Goal: Information Seeking & Learning: Get advice/opinions

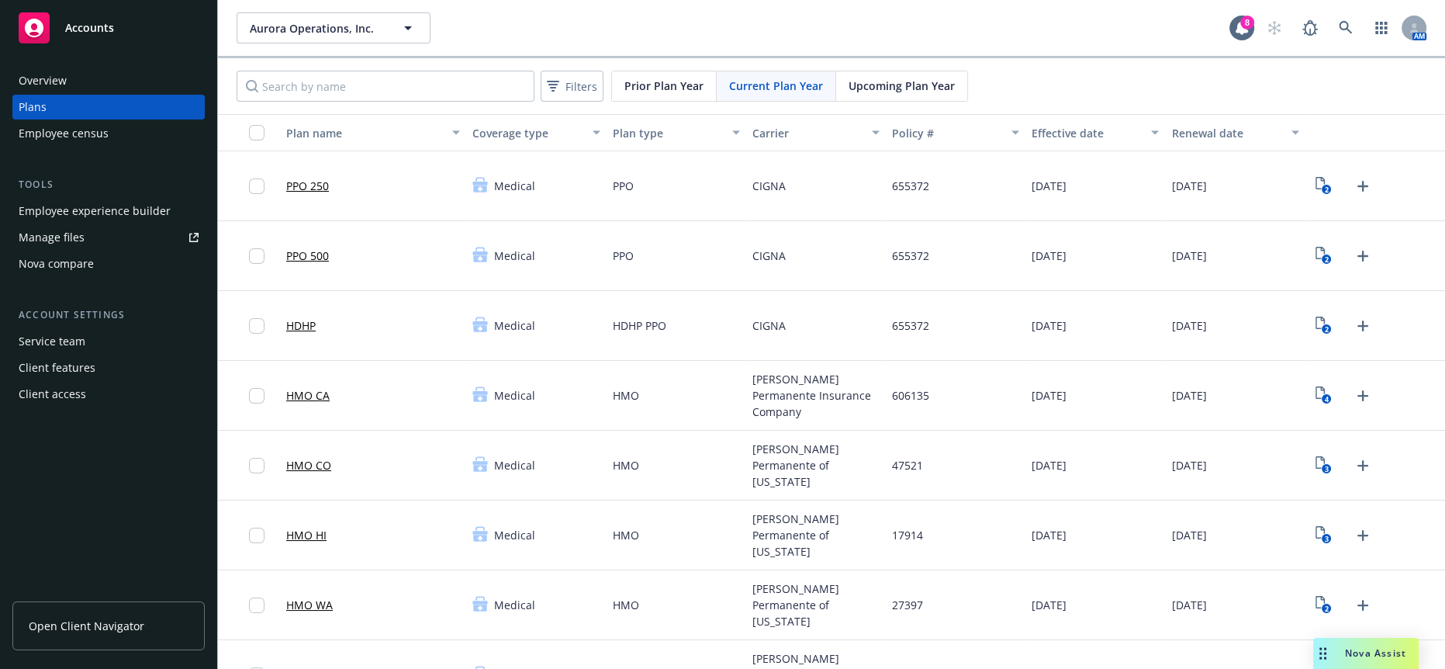
scroll to position [86, 0]
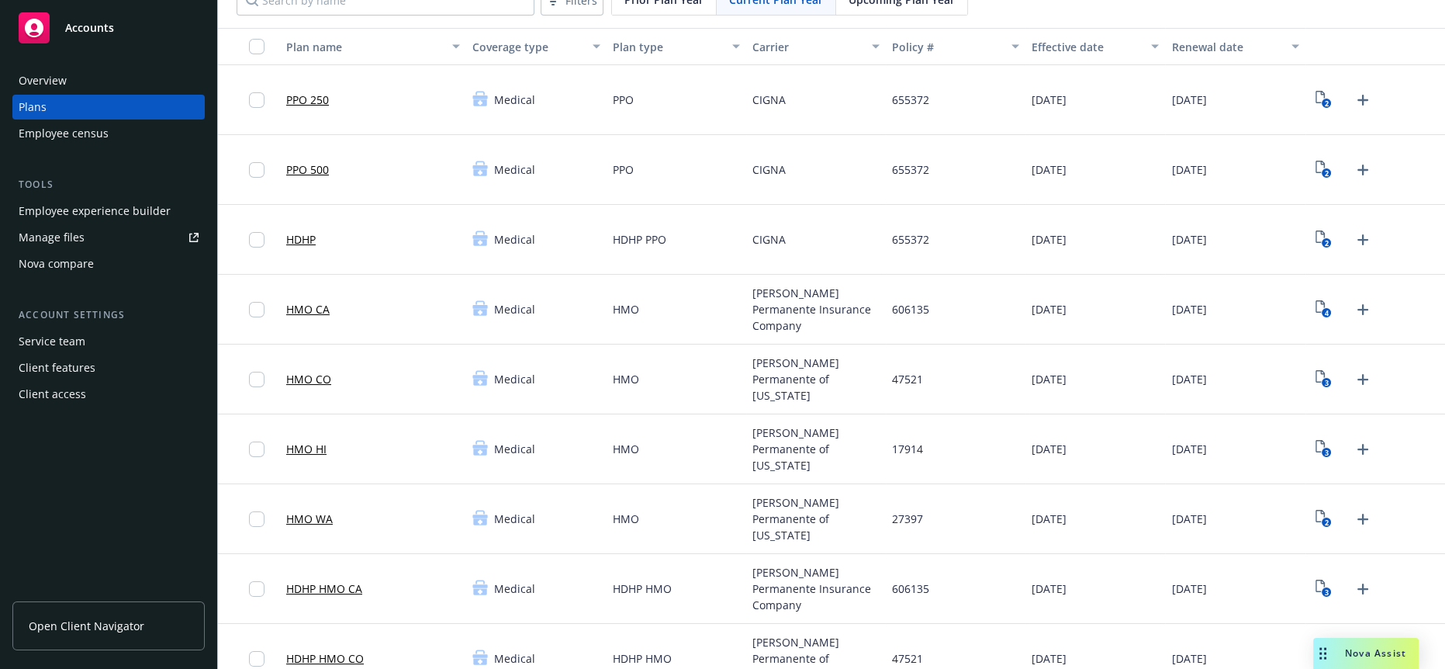
click at [1373, 655] on span "Nova Assist" at bounding box center [1375, 652] width 61 height 13
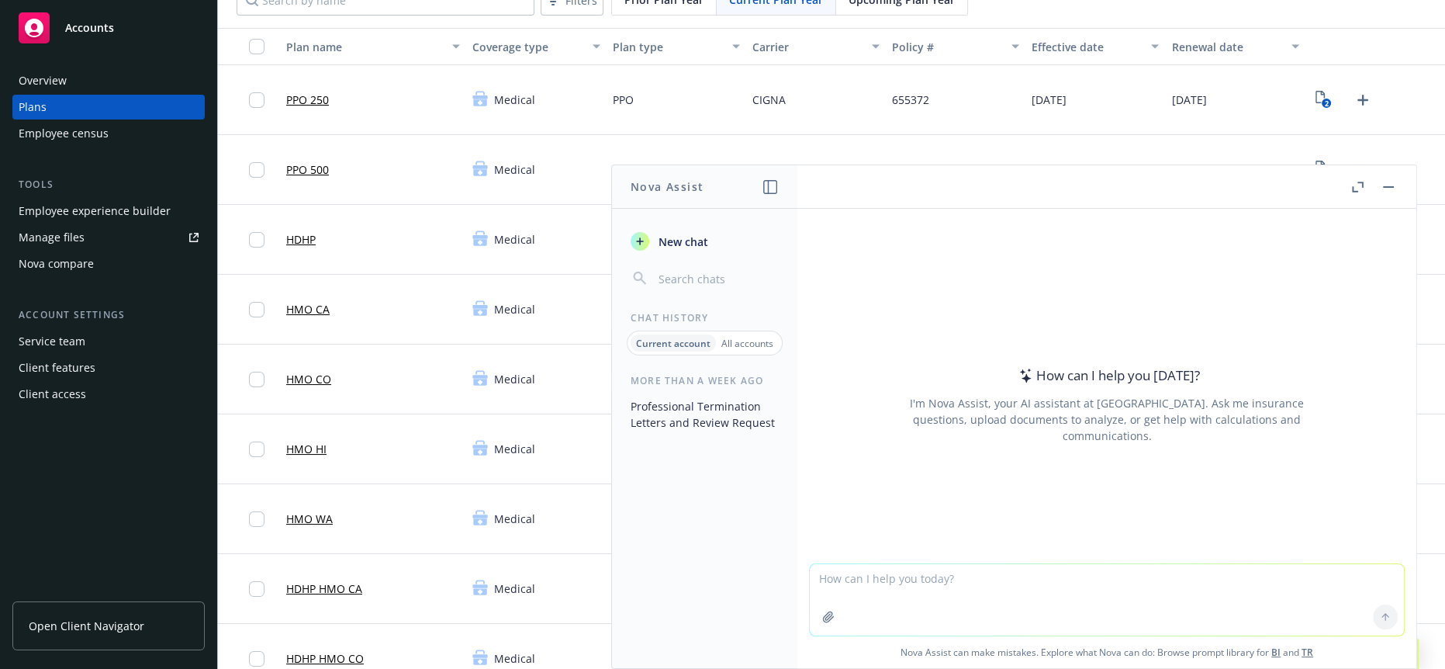
click at [1021, 590] on textarea at bounding box center [1107, 599] width 594 height 71
type textarea "m"
paste textarea "Please find attached the termination letters drafts, let me know if you have an…"
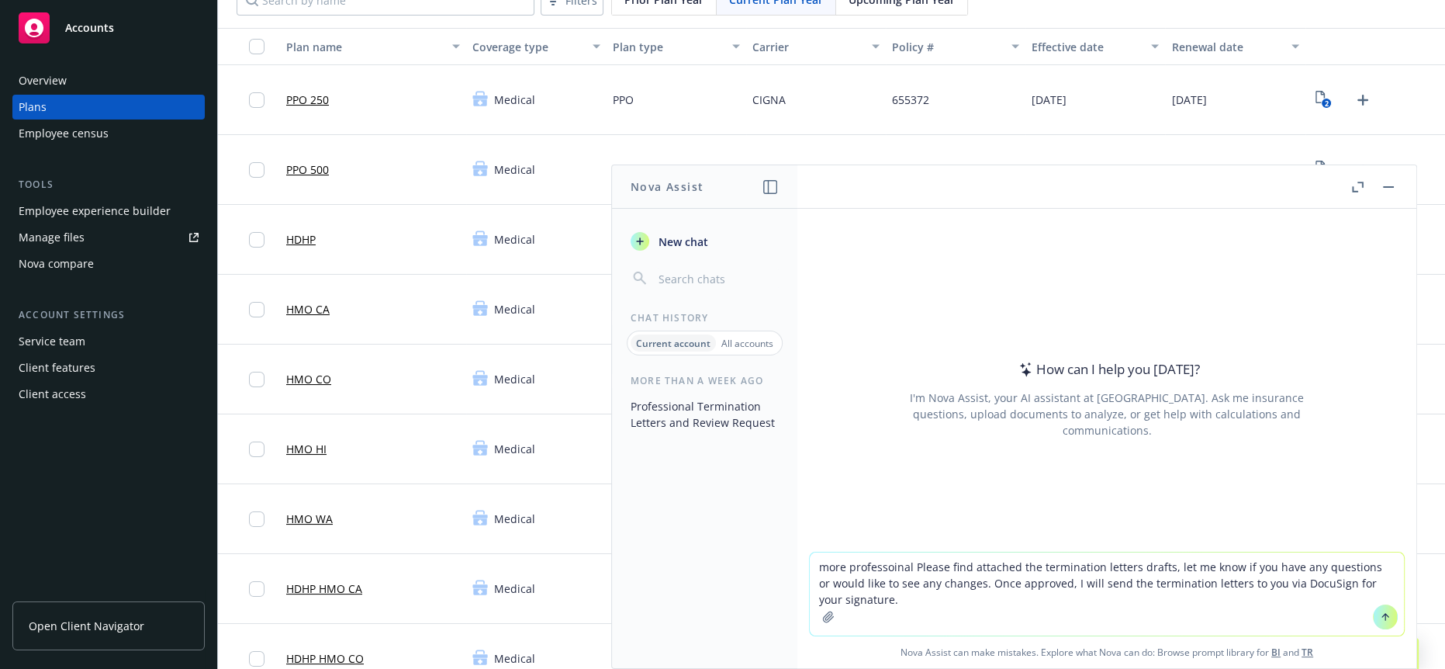
type textarea "more professional Please find attached the termination letters drafts, let me k…"
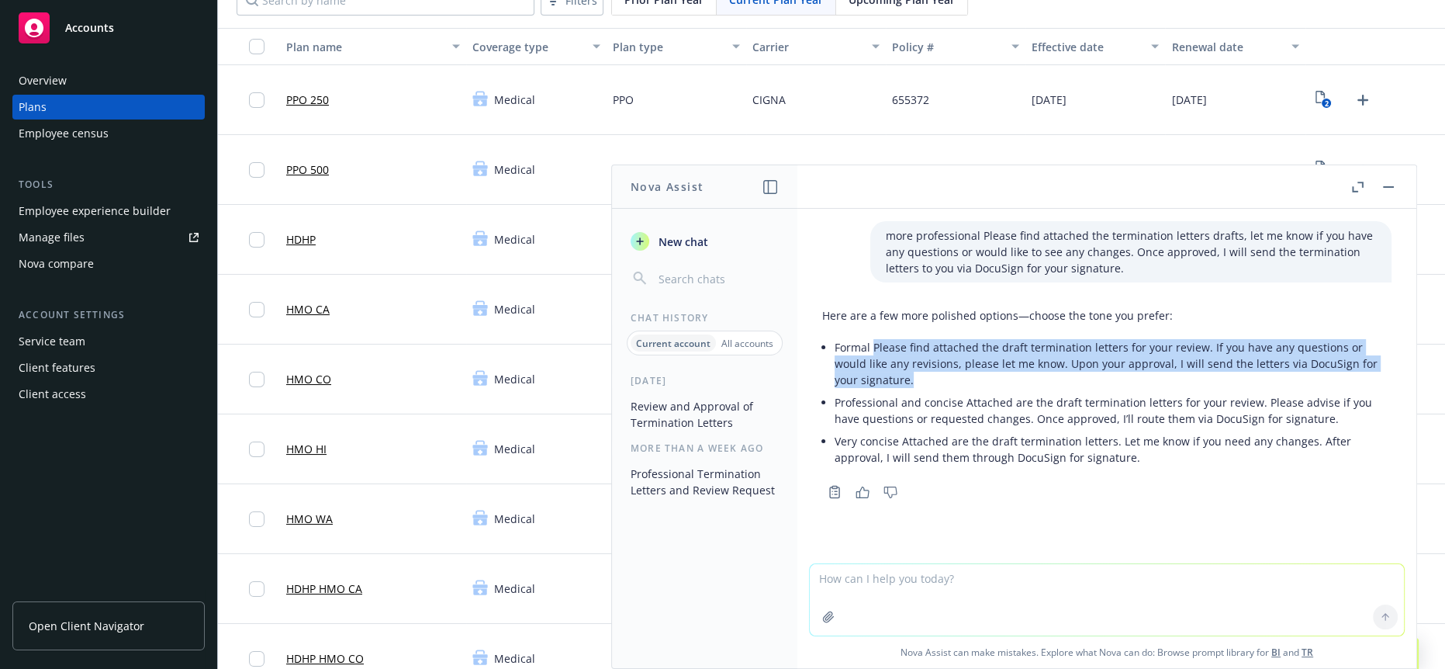
drag, startPoint x: 922, startPoint y: 370, endPoint x: 874, endPoint y: 332, distance: 61.3
click at [874, 339] on p "Formal Please find attached the draft termination letters for your review. If y…" at bounding box center [1113, 363] width 557 height 49
click at [918, 366] on p "Formal Please find attached the draft termination letters for your review. If y…" at bounding box center [1113, 363] width 557 height 49
drag, startPoint x: 890, startPoint y: 366, endPoint x: 871, endPoint y: 335, distance: 36.2
click at [871, 339] on p "Formal Please find attached the draft termination letters for your review. If y…" at bounding box center [1113, 363] width 557 height 49
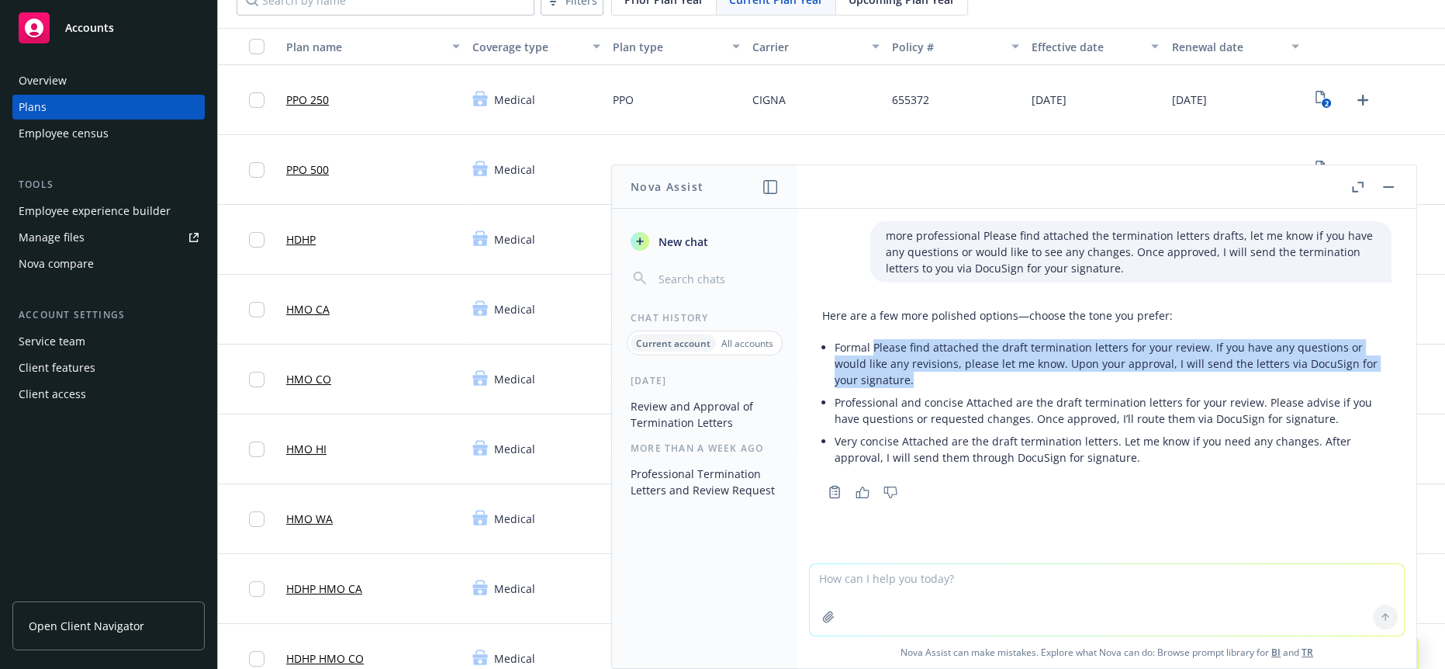
copy p "Please find attached the draft termination letters for your review. If you have…"
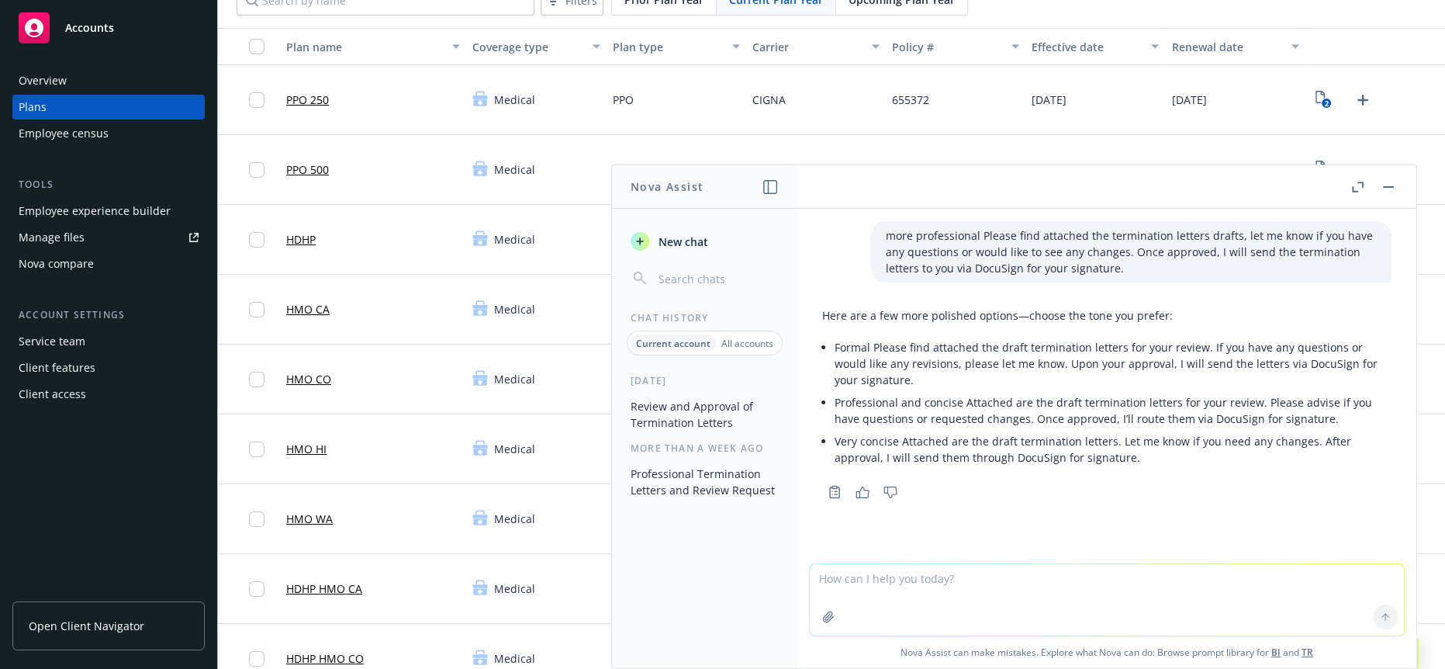
click at [1104, 460] on div "Here are a few more polished options—choose the tone you prefer: Formal Please …" at bounding box center [1106, 402] width 569 height 202
click at [1393, 186] on rect "button" at bounding box center [1388, 187] width 11 height 2
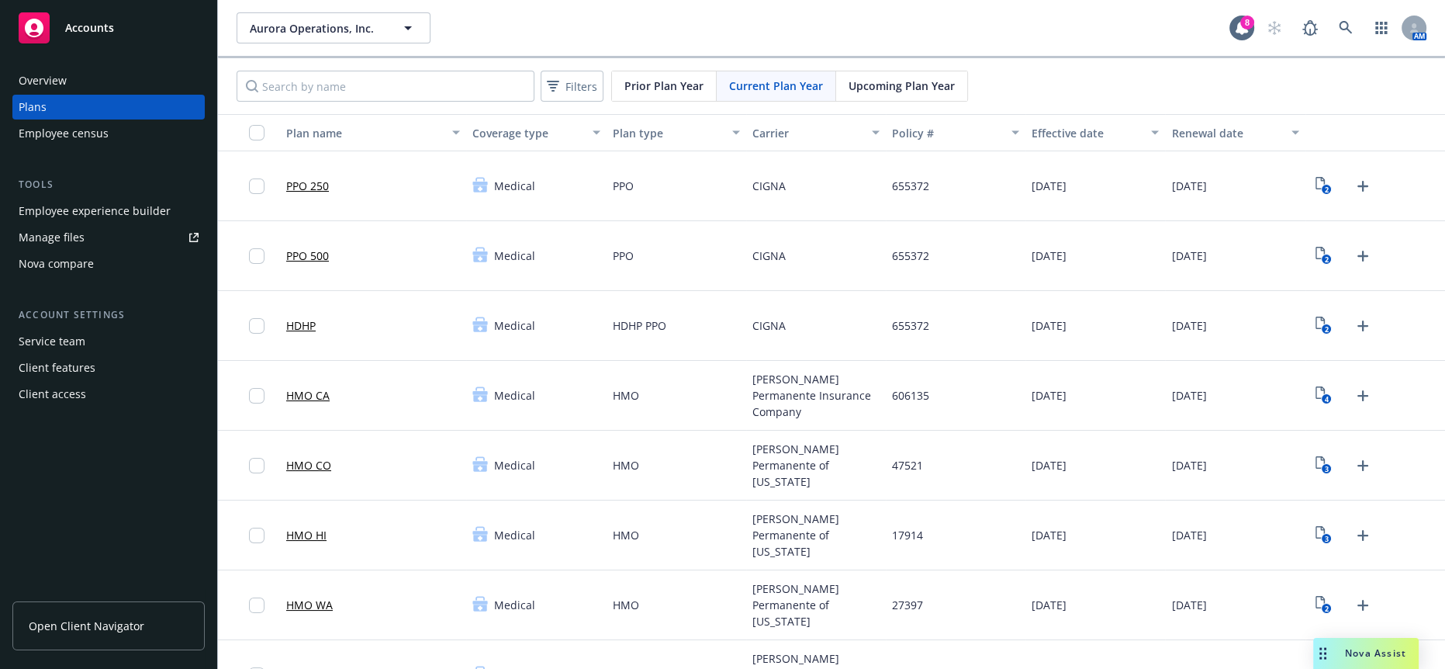
scroll to position [86, 0]
